Goal: Task Accomplishment & Management: Manage account settings

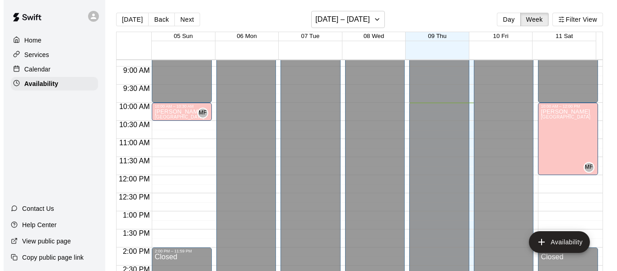
scroll to position [318, 0]
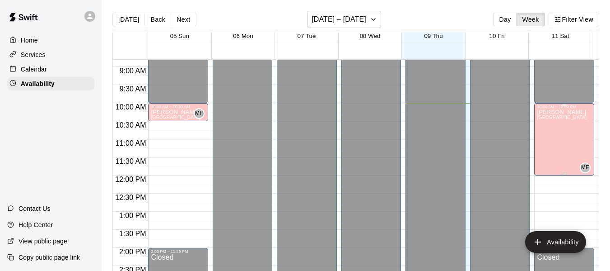
click at [553, 129] on div "[PERSON_NAME][GEOGRAPHIC_DATA][PERSON_NAME][PERSON_NAME][PERSON_NAME][PERSON_NA…" at bounding box center [562, 244] width 50 height 271
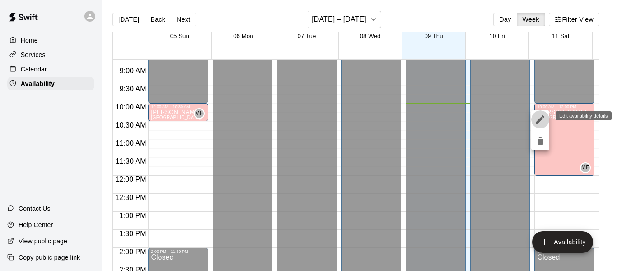
click at [539, 115] on icon "edit" at bounding box center [540, 119] width 11 height 11
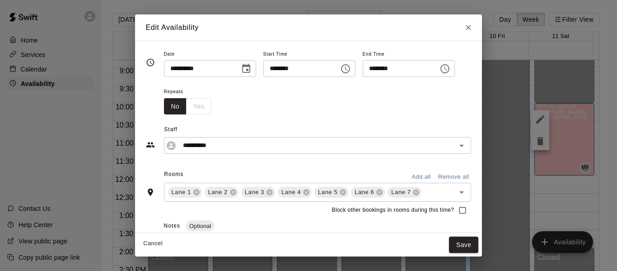
click at [450, 71] on icon "Choose time, selected time is 12:00 PM" at bounding box center [444, 68] width 11 height 11
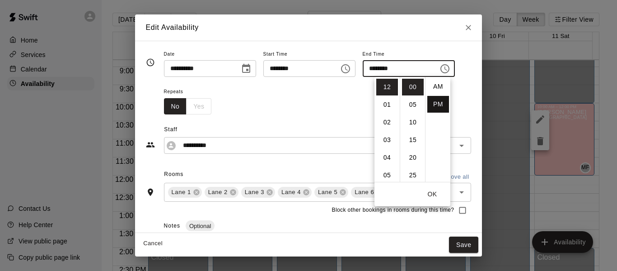
scroll to position [0, 0]
click at [437, 90] on li "AM" at bounding box center [438, 87] width 22 height 17
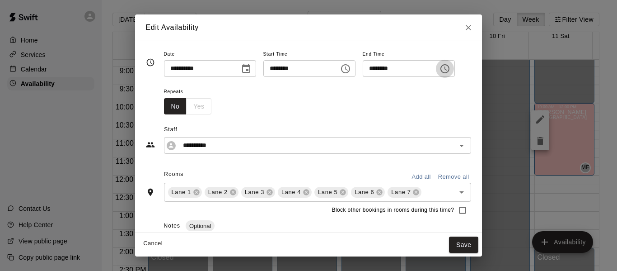
click at [447, 66] on icon "Choose time, selected time is 10:30 AM" at bounding box center [445, 68] width 3 height 4
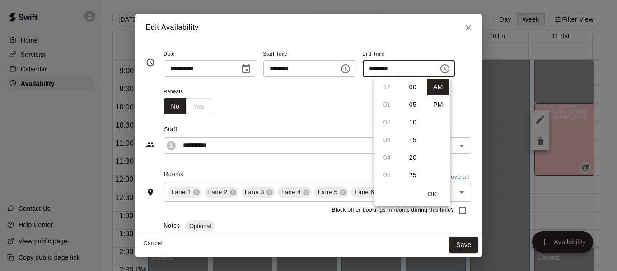
scroll to position [106, 0]
click at [412, 136] on li "45" at bounding box center [413, 139] width 22 height 17
type input "********"
click at [429, 190] on button "OK" at bounding box center [432, 194] width 29 height 17
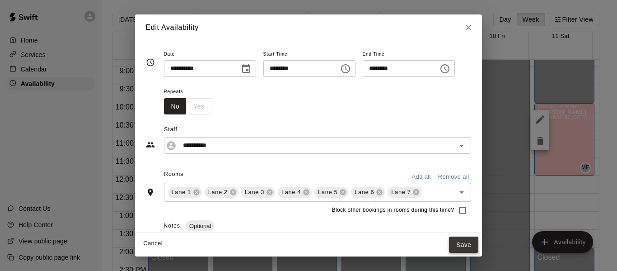
click at [478, 243] on button "Save" at bounding box center [464, 244] width 30 height 17
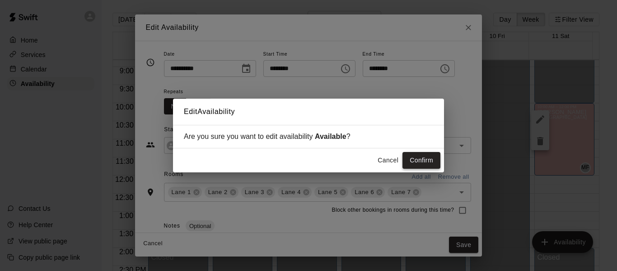
click at [423, 160] on button "Confirm" at bounding box center [421, 160] width 38 height 17
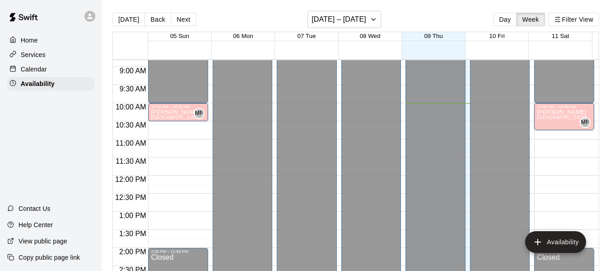
click at [34, 38] on p "Home" at bounding box center [29, 40] width 17 height 9
